Goal: Find specific page/section: Find specific page/section

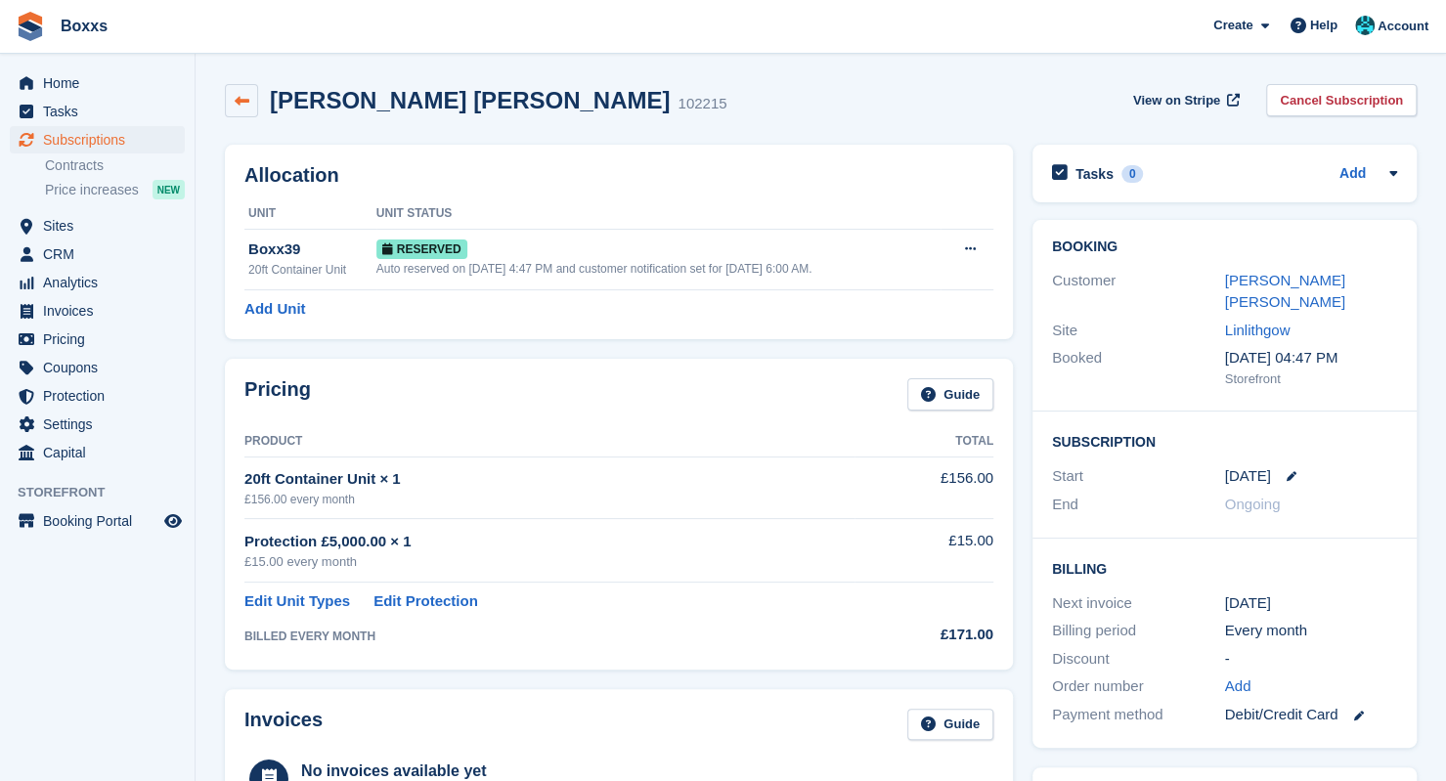
click at [235, 94] on icon at bounding box center [242, 101] width 15 height 15
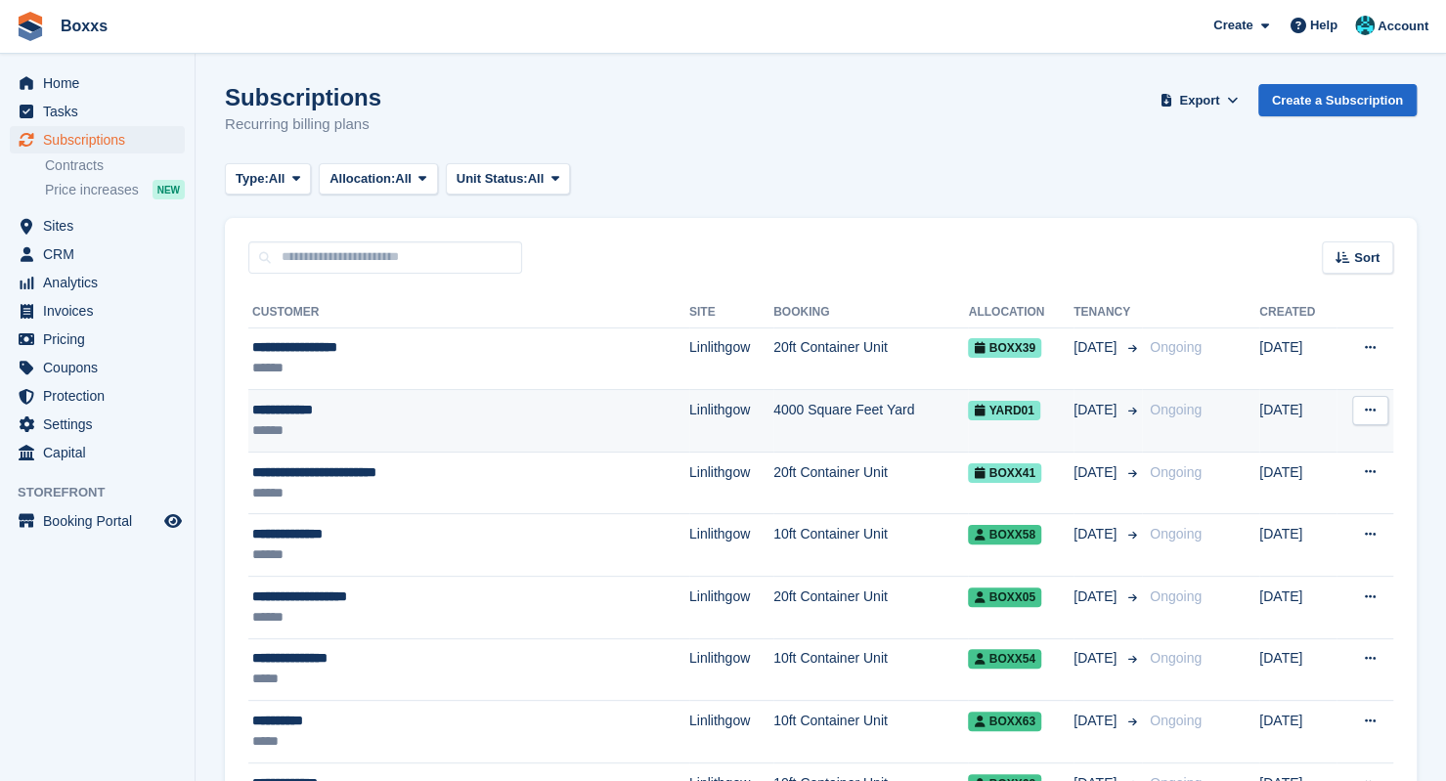
click at [368, 418] on div "**********" at bounding box center [409, 410] width 315 height 21
